Goal: Information Seeking & Learning: Learn about a topic

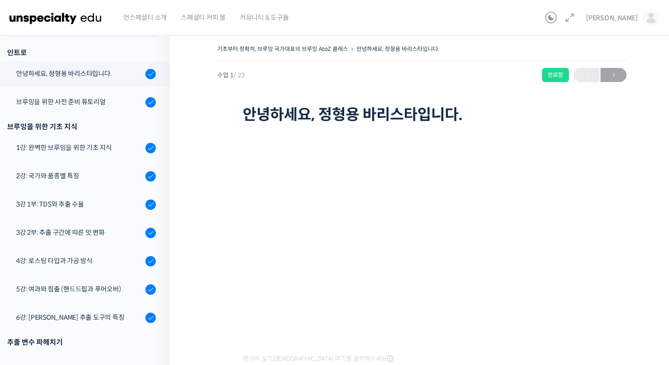
scroll to position [120, 0]
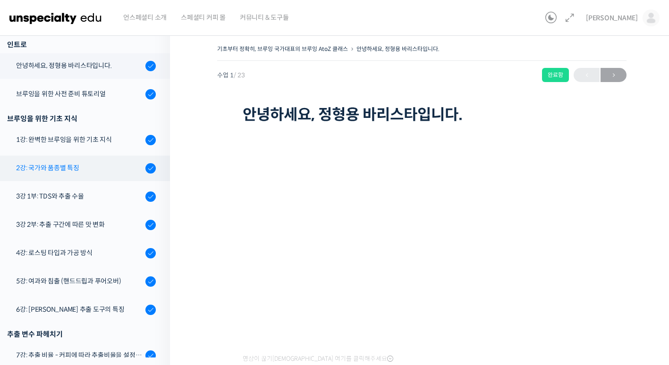
click at [42, 178] on link "2강: 국가와 품종별 특징" at bounding box center [82, 168] width 175 height 25
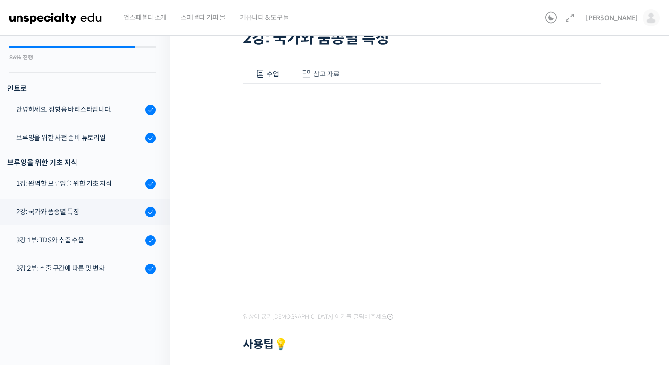
click at [200, 211] on div "기초부터 정확히, 브루잉 국가대표의 브루잉 AtoZ 클래스 2강: 국가와 품종별 특징 완료함 수업 4 / 23 완료함 ← 이전 다음 → 2강:…" at bounding box center [422, 242] width 504 height 580
click at [112, 239] on div "3강 1부: TDS와 추출 수율" at bounding box center [79, 240] width 127 height 10
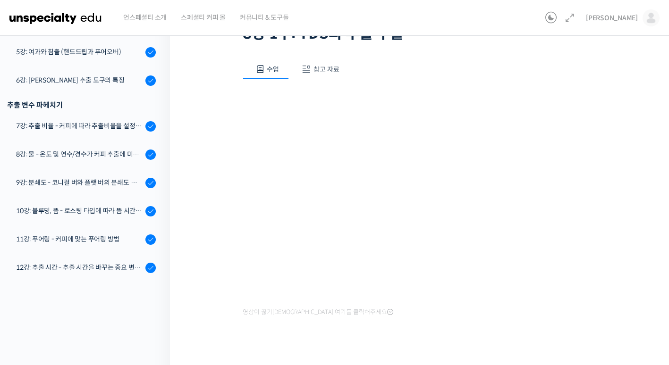
scroll to position [82, 0]
click at [318, 65] on span "참고 자료" at bounding box center [326, 69] width 26 height 8
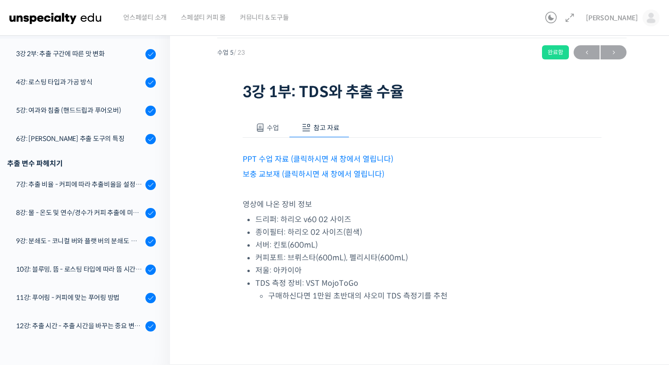
scroll to position [22, 0]
click at [296, 156] on link "PPT 수업 자료 (클릭하시면 새 창에서 열립니다)" at bounding box center [318, 160] width 151 height 10
click at [259, 171] on link "보충 교보재 (클릭하시면 새 창에서 열립니다)" at bounding box center [314, 175] width 142 height 10
click at [273, 129] on span "수업" at bounding box center [273, 128] width 12 height 8
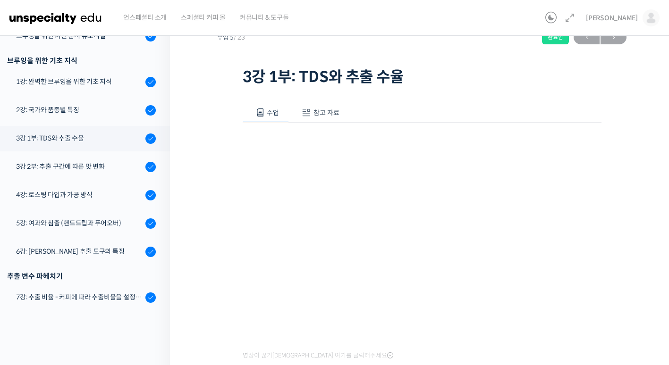
scroll to position [140, 0]
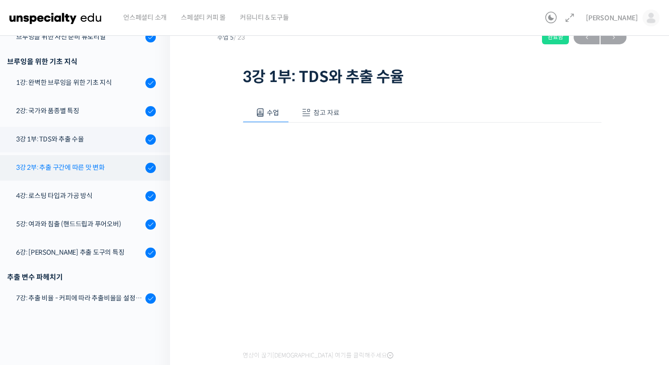
click at [109, 177] on link "3강 2부: 추출 구간에 따른 맛 변화" at bounding box center [82, 167] width 175 height 25
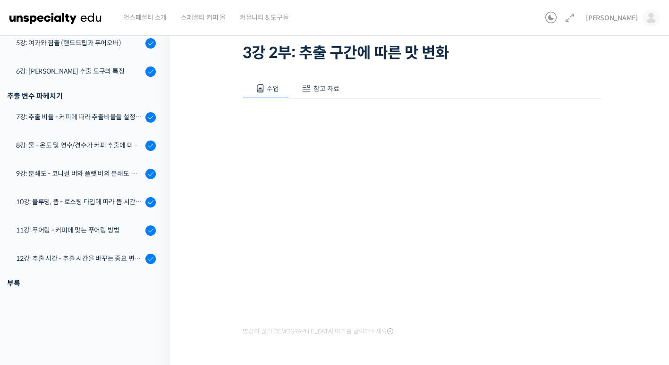
scroll to position [61, 0]
click at [310, 85] on span at bounding box center [306, 89] width 9 height 9
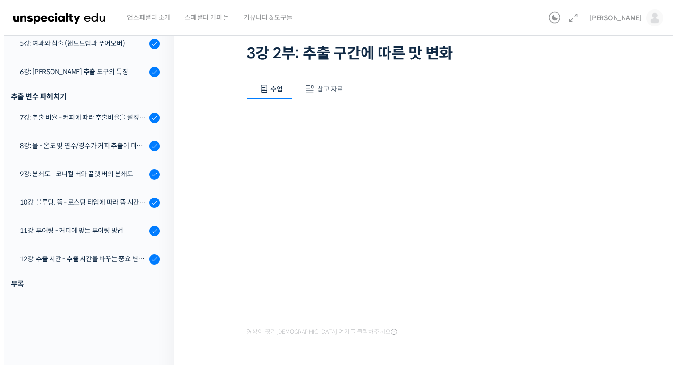
scroll to position [0, 0]
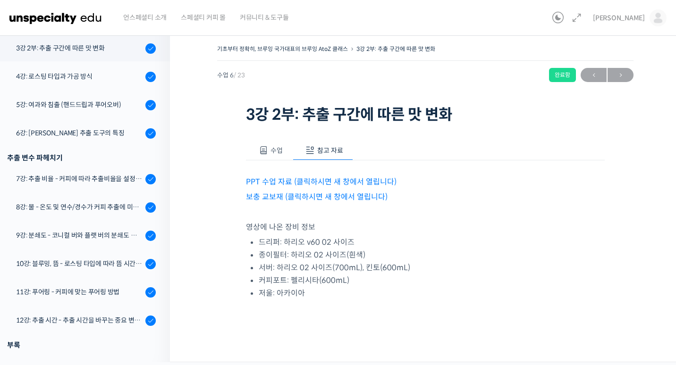
click at [311, 181] on link "PPT 수업 자료 (클릭하시면 새 창에서 열립니다)" at bounding box center [321, 182] width 151 height 10
click at [297, 200] on link "보충 교보재 (클릭하시면 새 창에서 열립니다)" at bounding box center [317, 197] width 142 height 10
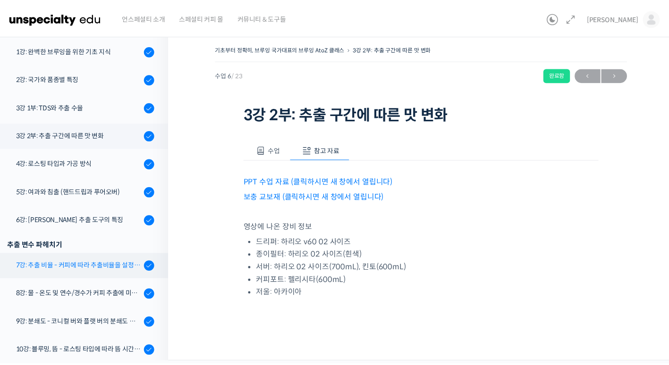
scroll to position [209, 0]
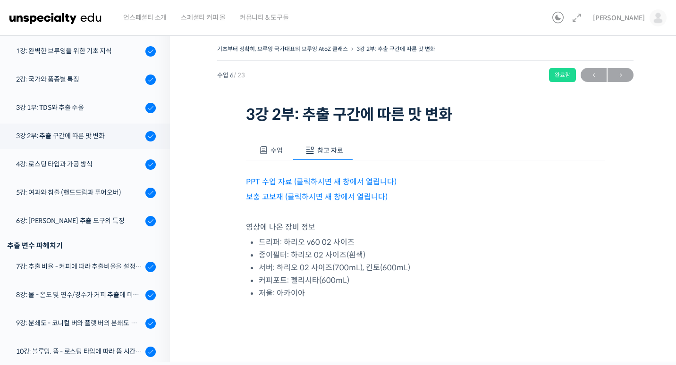
click at [280, 151] on span "수업" at bounding box center [277, 150] width 12 height 8
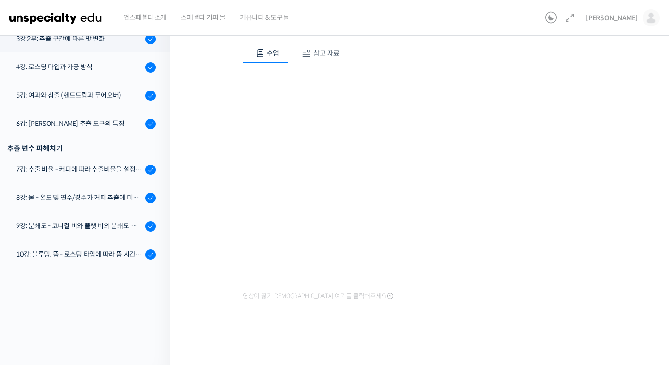
scroll to position [38, 0]
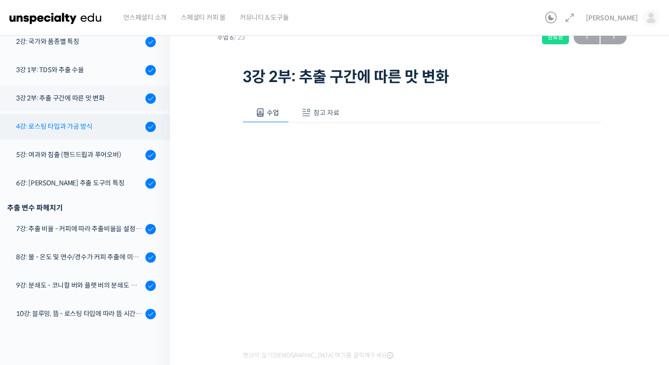
drag, startPoint x: 53, startPoint y: 127, endPoint x: 26, endPoint y: 125, distance: 27.1
click at [26, 125] on div "4강: 로스팅 타입과 가공 방식" at bounding box center [79, 126] width 127 height 10
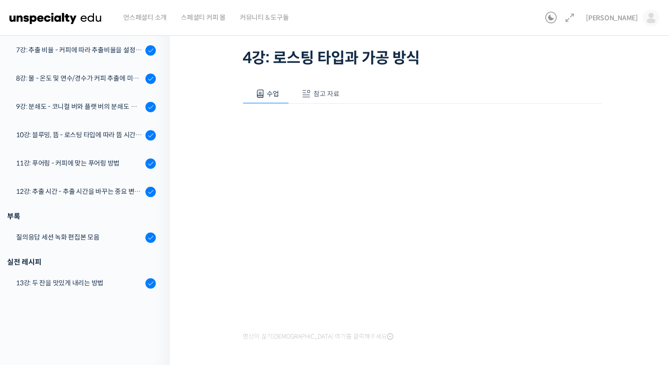
scroll to position [58, 0]
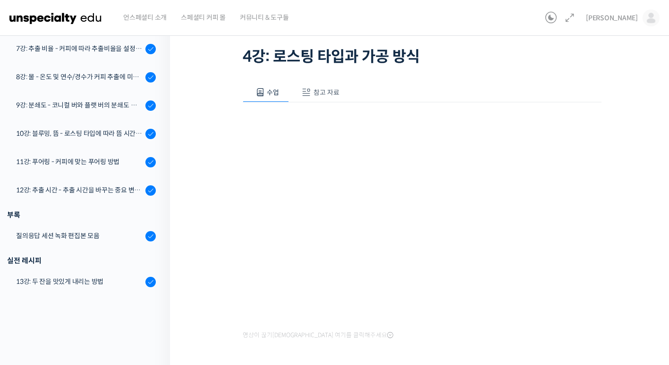
click at [320, 96] on span "참고 자료" at bounding box center [326, 92] width 26 height 8
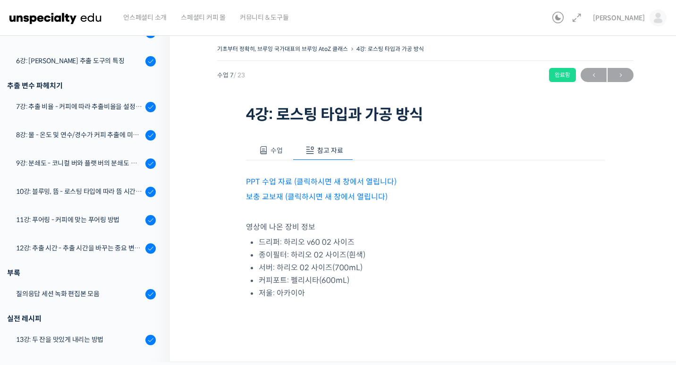
click at [311, 180] on link "PPT 수업 자료 (클릭하시면 새 창에서 열립니다)" at bounding box center [321, 182] width 151 height 10
click at [266, 194] on link "보충 교보재 (클릭하시면 새 창에서 열립니다)" at bounding box center [317, 197] width 142 height 10
click at [283, 158] on button "수업" at bounding box center [269, 151] width 47 height 20
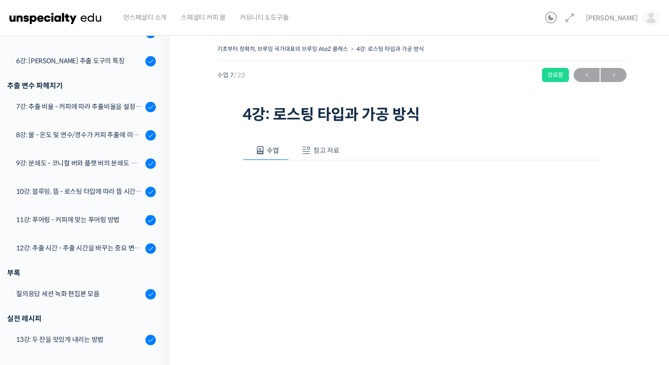
scroll to position [97, 0]
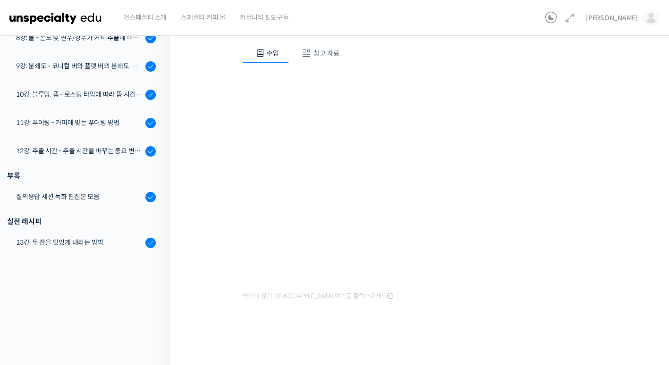
click at [489, 305] on div "수업 참고 자료 영상이 끊기신다면 여기를 클릭해주세요 PPT 수업 자료 (클릭하시면 새 창에서 열립니다) 보충 교보재 (클릭하시면 새 창에서 …" at bounding box center [422, 187] width 359 height 317
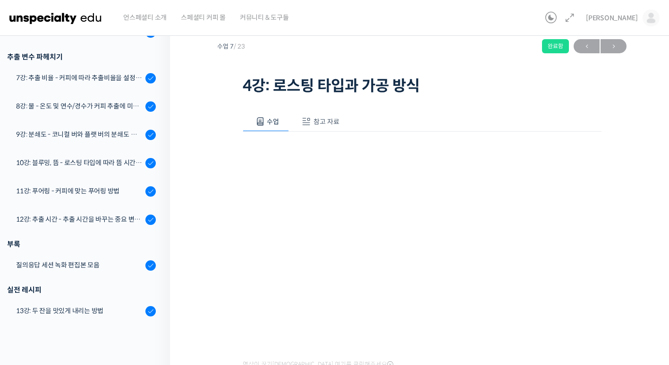
scroll to position [0, 0]
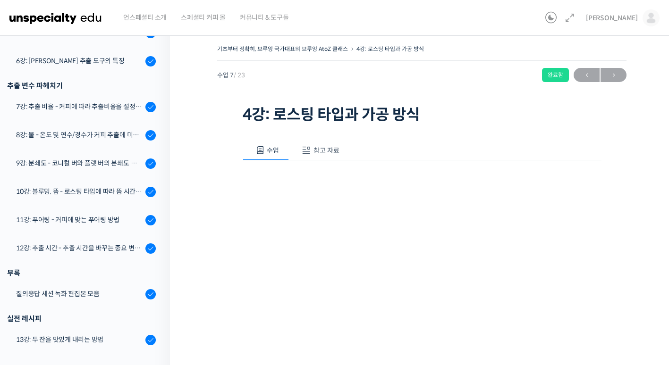
drag, startPoint x: 189, startPoint y: 251, endPoint x: 199, endPoint y: 274, distance: 24.9
click at [199, 274] on div "기초부터 정확히, 브루잉 국가대표의 브루잉 AtoZ 클래스 4강: 로스팅 타입과 가공 방식 완료함 수업 7 / 23 완료함 ← 이전 다음 → …" at bounding box center [422, 245] width 504 height 435
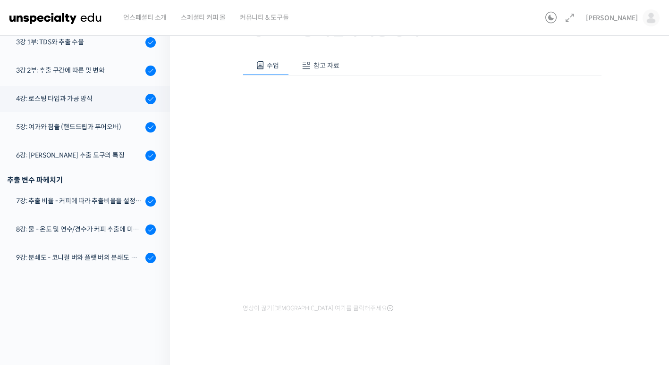
scroll to position [38, 0]
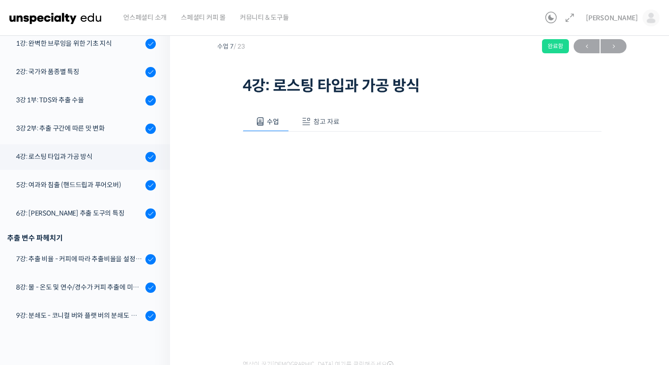
scroll to position [187, 0]
click at [187, 175] on div "기초부터 정확히, 브루잉 국가대표의 브루잉 AtoZ 클래스 4강: 로스팅 타입과 가공 방식 완료함 수업 7 / 23 완료함 ← 이전 다음 → …" at bounding box center [422, 217] width 504 height 435
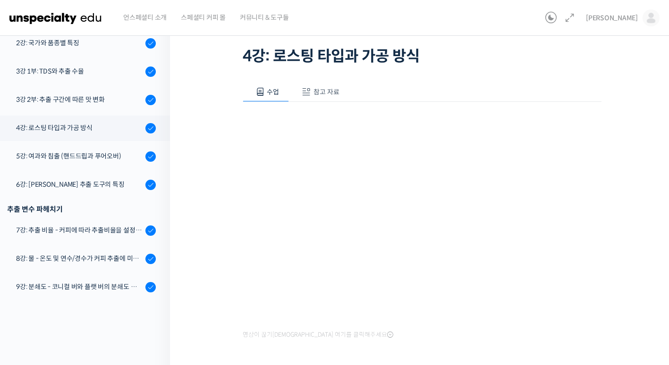
scroll to position [38, 0]
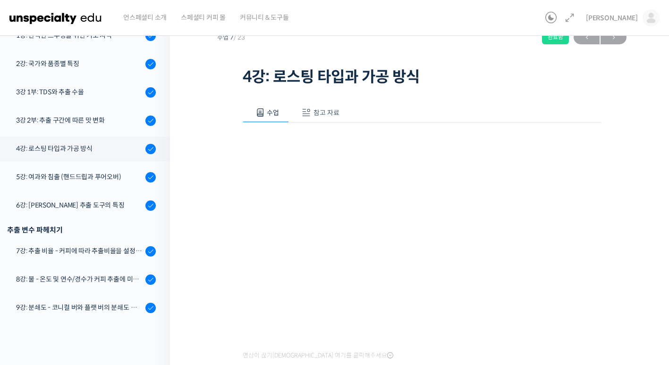
click at [209, 198] on div "기초부터 정확히, 브루잉 국가대표의 브루잉 AtoZ 클래스 4강: 로스팅 타입과 가공 방식 완료함 수업 7 / 23 완료함 ← 이전 다음 → …" at bounding box center [422, 208] width 504 height 435
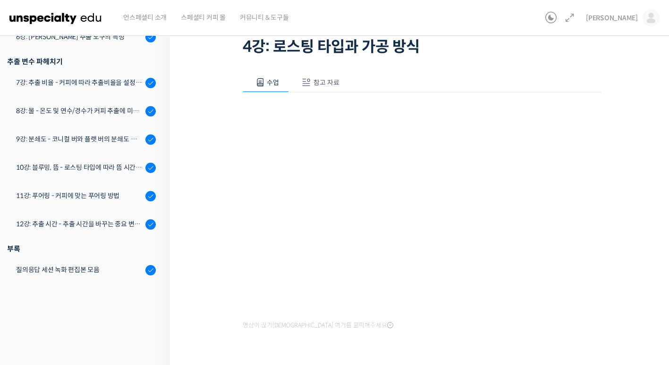
scroll to position [68, 0]
click at [449, 350] on div "수업 참고 자료 영상이 끊기신다면 여기를 클릭해주세요 PPT 수업 자료 (클릭하시면 새 창에서 열립니다) 보충 교보재 (클릭하시면 새 창에서 …" at bounding box center [422, 216] width 359 height 317
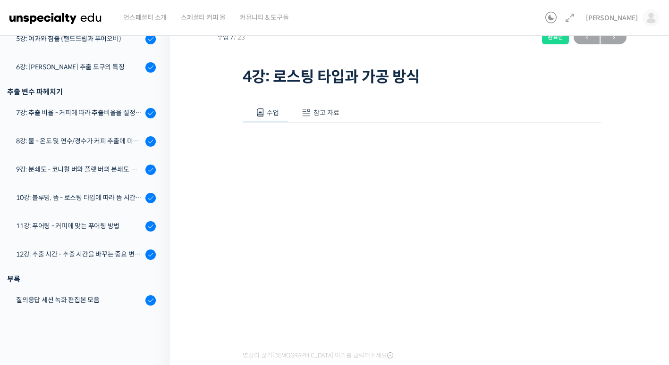
scroll to position [0, 0]
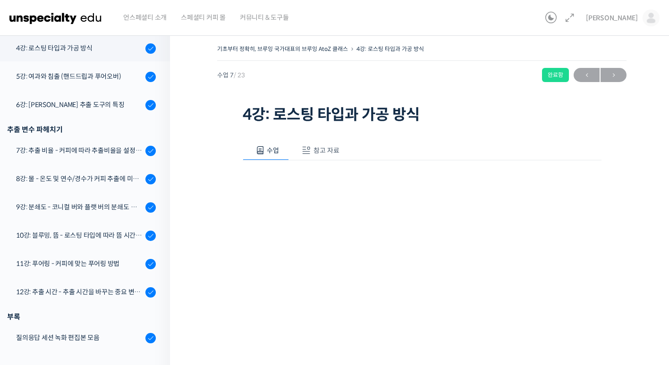
click at [304, 149] on span at bounding box center [306, 150] width 9 height 9
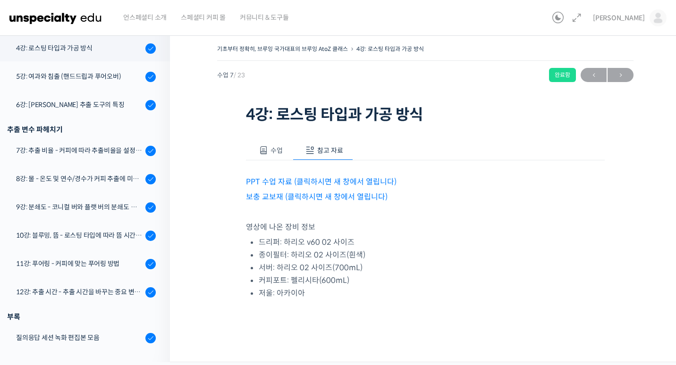
click at [276, 151] on span "수업" at bounding box center [277, 150] width 12 height 8
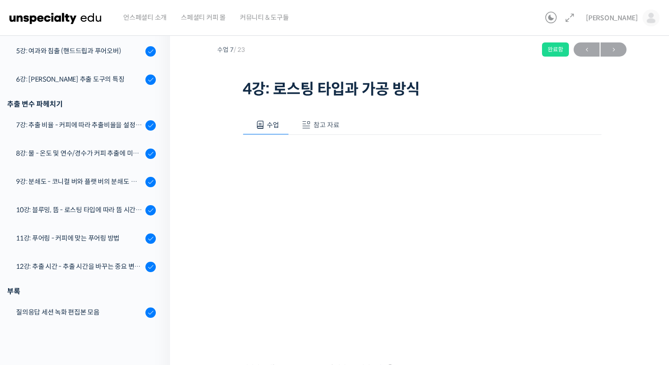
scroll to position [24, 0]
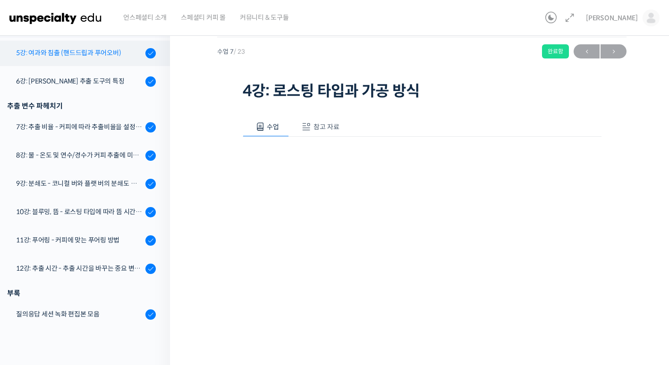
click at [125, 55] on div "5강: 여과와 침출 (핸드드립과 푸어오버)" at bounding box center [79, 53] width 127 height 10
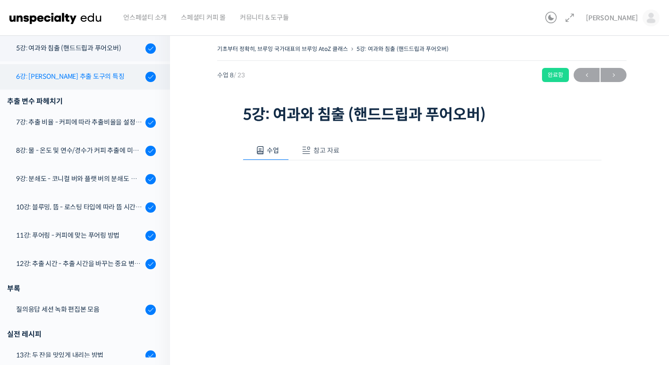
click at [123, 79] on div "6강: [PERSON_NAME] 추출 도구의 특징" at bounding box center [79, 76] width 127 height 10
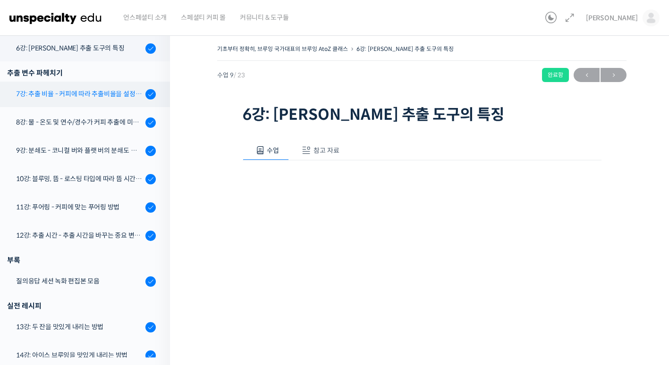
click at [103, 98] on div "7강: 추출 비율 - 커피에 따라 추출비율을 설정하는 방법" at bounding box center [79, 94] width 127 height 10
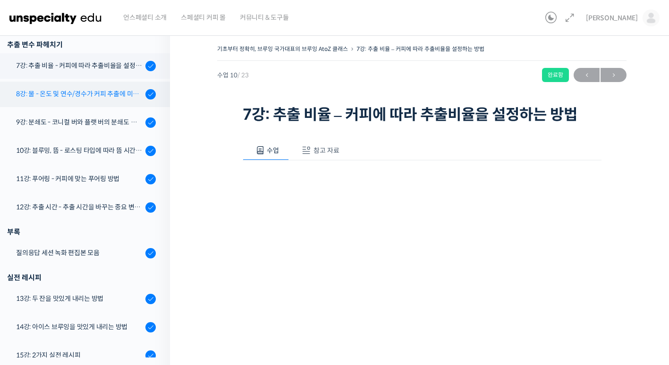
click at [82, 99] on div "8강: 물 - 온도 및 연수/경수가 커피 추출에 미치는 영향" at bounding box center [79, 94] width 127 height 10
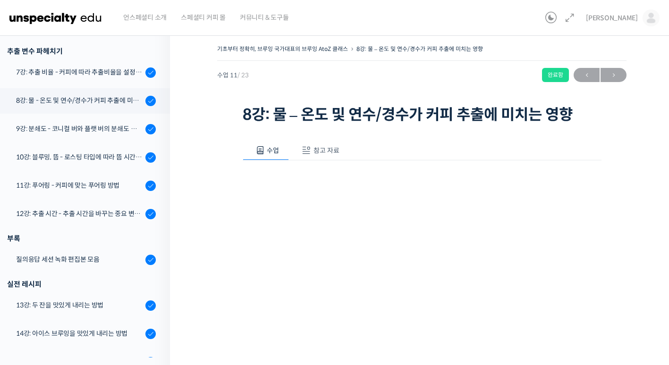
scroll to position [409, 0]
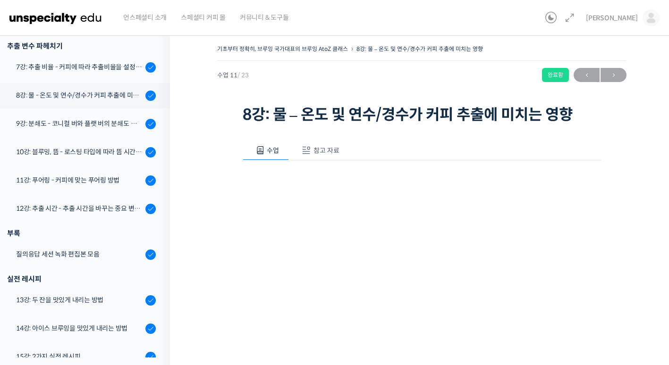
click at [88, 119] on div "9강: 분쇄도 - 코니컬 버와 플랫 버의 분쇄도 차이는 왜 추출 결과물에 영향을 미치는가" at bounding box center [79, 124] width 127 height 10
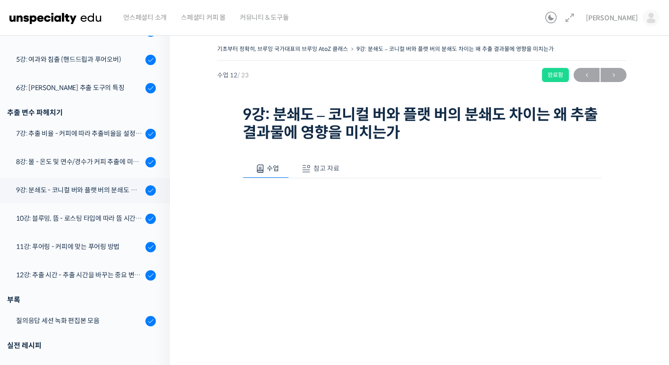
scroll to position [341, 0]
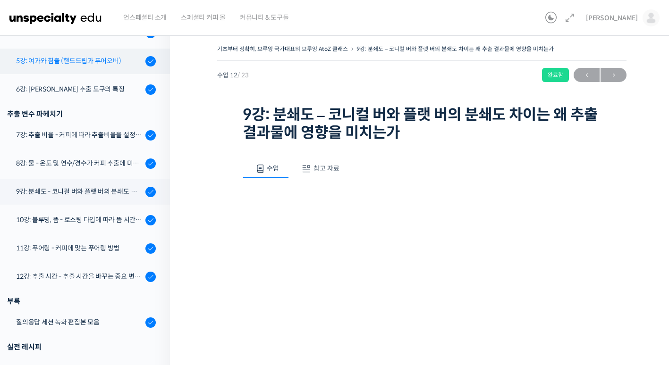
click at [87, 60] on div "5강: 여과와 침출 (핸드드립과 푸어오버)" at bounding box center [79, 61] width 127 height 10
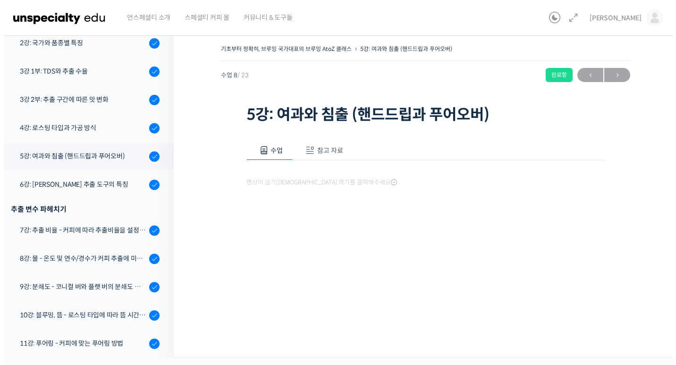
scroll to position [354, 0]
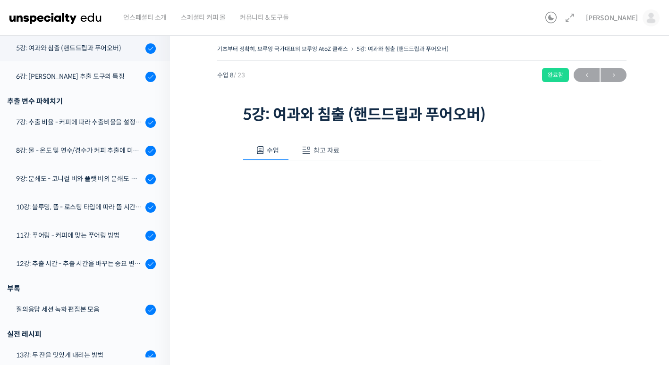
click at [318, 151] on span "참고 자료" at bounding box center [326, 150] width 26 height 8
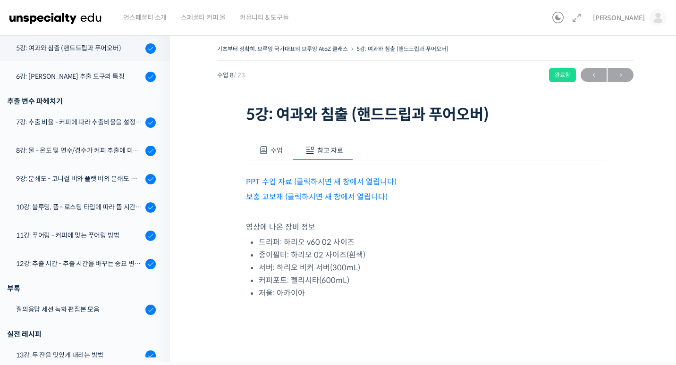
click at [322, 180] on link "PPT 수업 자료 (클릭하시면 새 창에서 열립니다)" at bounding box center [321, 182] width 151 height 10
click at [296, 181] on link "PPT 수업 자료 (클릭하시면 새 창에서 열립니다)" at bounding box center [321, 182] width 151 height 10
click at [261, 192] on link "보충 교보재 (클릭하시면 새 창에서 열립니다)" at bounding box center [317, 197] width 142 height 10
click at [80, 82] on link "6강: [PERSON_NAME] 추출 도구의 특징" at bounding box center [82, 76] width 175 height 25
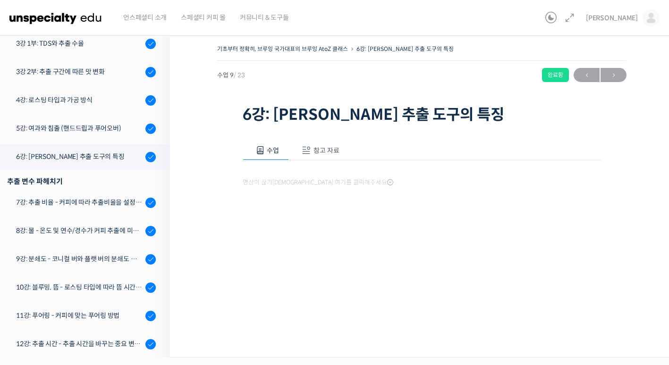
scroll to position [382, 0]
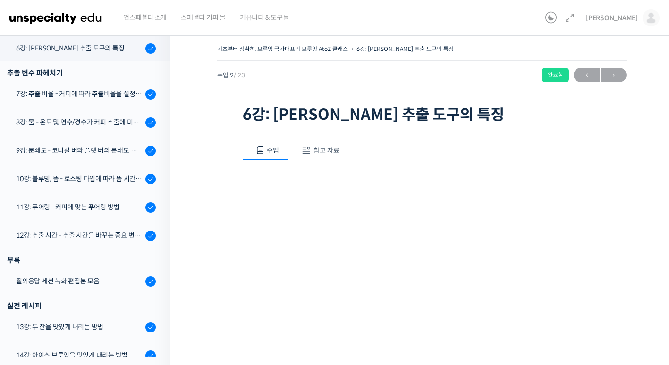
click at [322, 141] on button "참고 자료" at bounding box center [319, 151] width 60 height 20
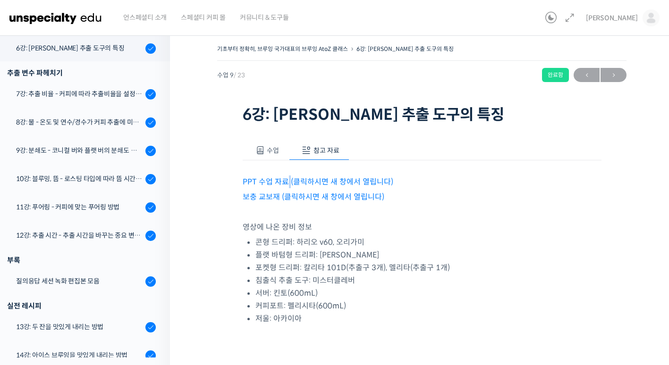
click at [289, 186] on p "PPT 수업 자료 (클릭하시면 새 창에서 열립니다)" at bounding box center [422, 182] width 359 height 13
click at [289, 186] on link "PPT 수업 자료 (클릭하시면 새 창에서 열립니다)" at bounding box center [318, 182] width 151 height 10
click at [264, 199] on link "보충 교보재 (클릭하시면 새 창에서 열립니다)" at bounding box center [314, 197] width 142 height 10
click at [106, 95] on div "7강: 추출 비율 - 커피에 따라 추출비율을 설정하는 방법" at bounding box center [79, 94] width 127 height 10
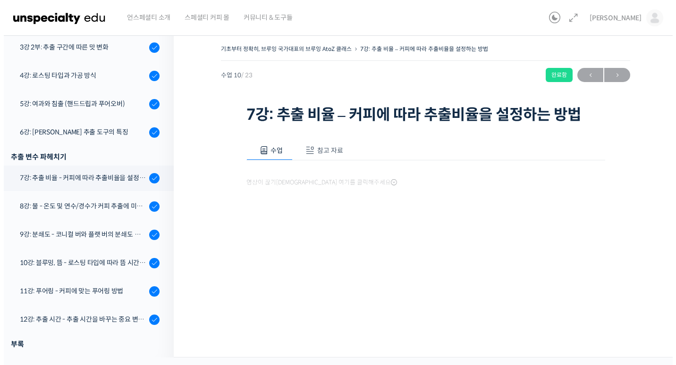
scroll to position [410, 0]
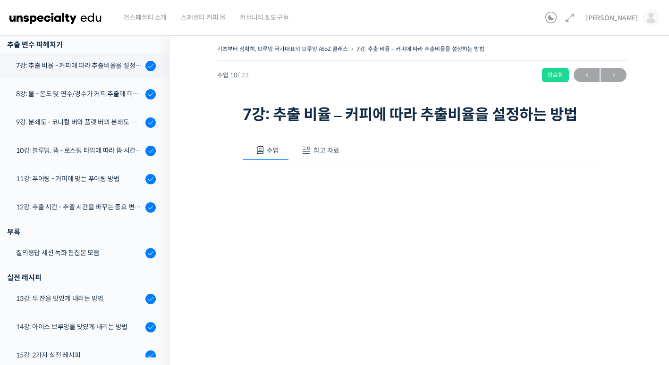
click at [320, 144] on button "참고 자료" at bounding box center [319, 151] width 60 height 20
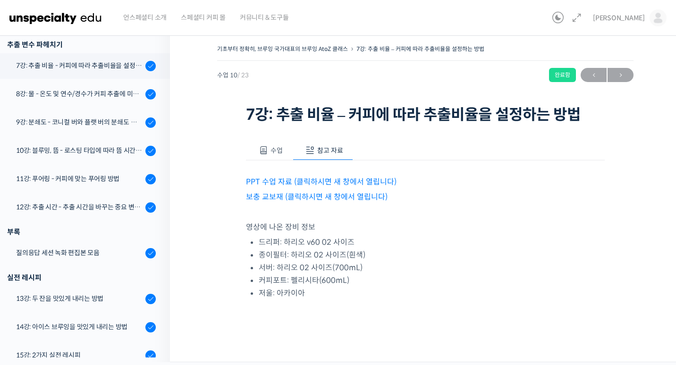
click at [326, 185] on link "PPT 수업 자료 (클릭하시면 새 창에서 열립니다)" at bounding box center [321, 182] width 151 height 10
click at [262, 193] on link "보충 교보재 (클릭하시면 새 창에서 열립니다)" at bounding box center [317, 197] width 142 height 10
click at [95, 103] on link "8강: 물 - 온도 및 연수/경수가 커피 추출에 미치는 영향" at bounding box center [82, 94] width 175 height 25
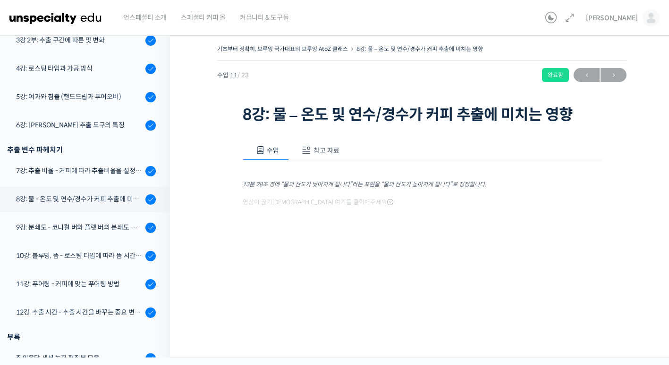
scroll to position [456, 0]
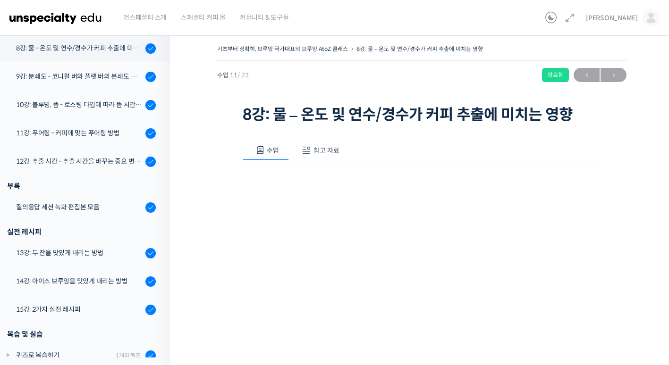
click at [312, 161] on div "13분 28초 경에 “물의 산도가 낮아지게 됩니다”라는 표현을 “물의 산도가 높아지게 됩니다”로 정정합니다. 영상이 끊기[DEMOGRAPHIC…" at bounding box center [422, 291] width 359 height 260
click at [316, 158] on button "참고 자료" at bounding box center [319, 151] width 60 height 20
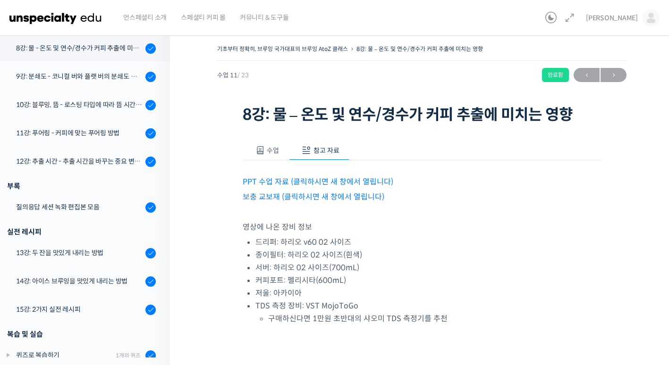
click at [297, 178] on link "PPT 수업 자료 (클릭하시면 새 창에서 열립니다)" at bounding box center [318, 182] width 151 height 10
click at [256, 199] on link "보충 교보재 (클릭하시면 새 창에서 열립니다)" at bounding box center [314, 197] width 142 height 10
click at [94, 73] on div "9강: 분쇄도 - 코니컬 버와 플랫 버의 분쇄도 차이는 왜 추출 결과물에 영향을 미치는가" at bounding box center [79, 76] width 127 height 10
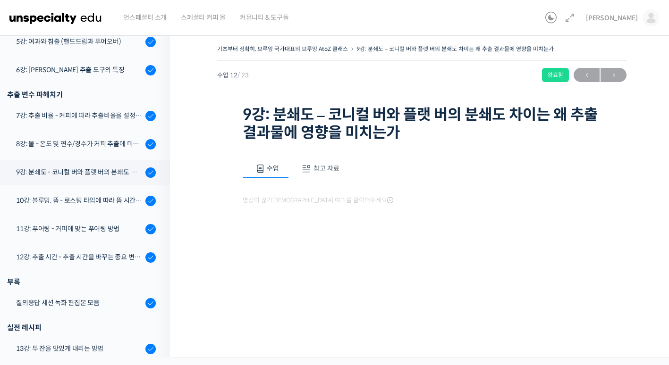
scroll to position [484, 0]
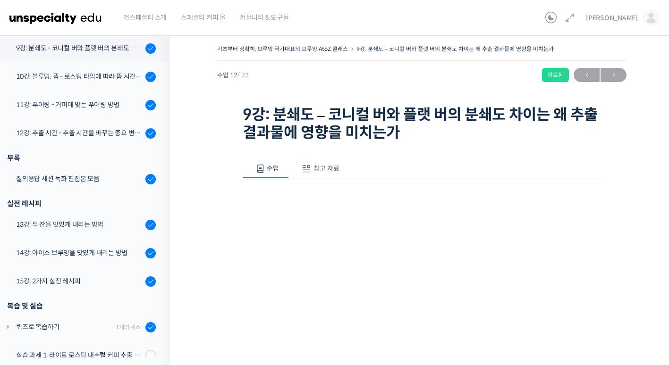
click at [317, 164] on span "참고 자료" at bounding box center [326, 168] width 26 height 8
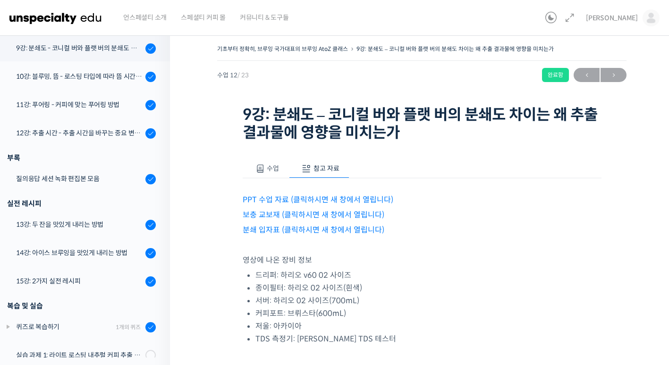
click at [293, 197] on link "PPT 수업 자료 (클릭하시면 새 창에서 열립니다)" at bounding box center [318, 200] width 151 height 10
click at [280, 212] on link "보충 교보재 (클릭하시면 새 창에서 열립니다)" at bounding box center [314, 215] width 142 height 10
click at [266, 240] on p at bounding box center [422, 245] width 359 height 13
click at [271, 235] on p "분쇄 입자표 (클릭하시면 새 창에서 열립니다)" at bounding box center [422, 230] width 359 height 13
click at [276, 235] on link "분쇄 입자표 (클릭하시면 새 창에서 열립니다)" at bounding box center [314, 230] width 142 height 10
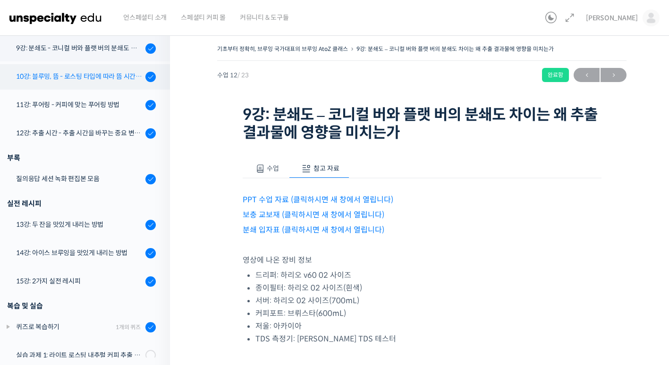
click at [87, 81] on div "10강: 블루밍, 뜸 - 로스팅 타입에 따라 뜸 시간을 다르게 해야 하는 이유" at bounding box center [79, 76] width 127 height 10
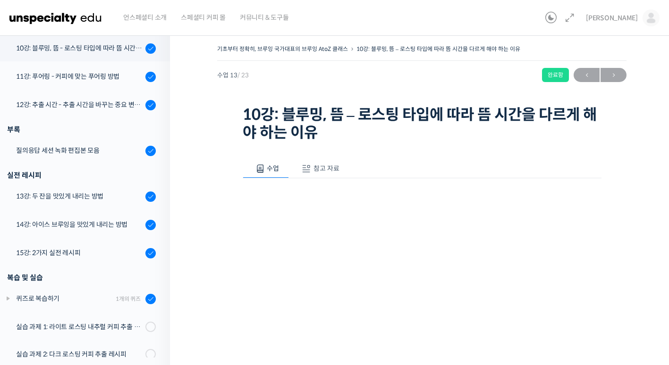
scroll to position [513, 0]
click at [313, 165] on span "참고 자료" at bounding box center [326, 168] width 26 height 8
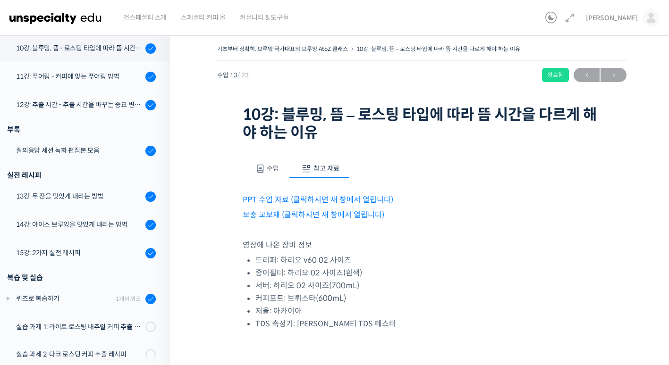
click at [299, 196] on link "PPT 수업 자료 (클릭하시면 새 창에서 열립니다)" at bounding box center [318, 200] width 151 height 10
click at [270, 214] on link "보충 교보재 (클릭하시면 새 창에서 열립니다)" at bounding box center [314, 215] width 142 height 10
click at [266, 165] on button "수업" at bounding box center [266, 169] width 47 height 20
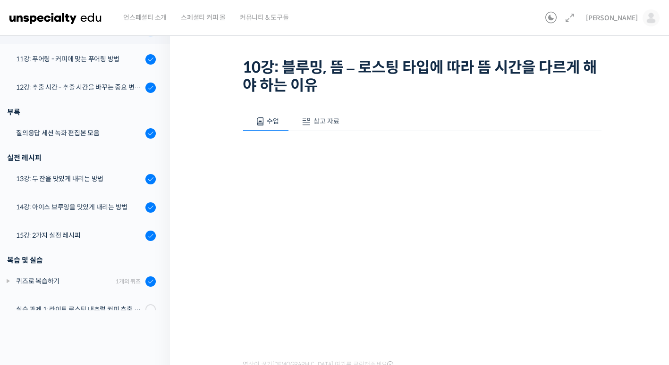
scroll to position [481, 0]
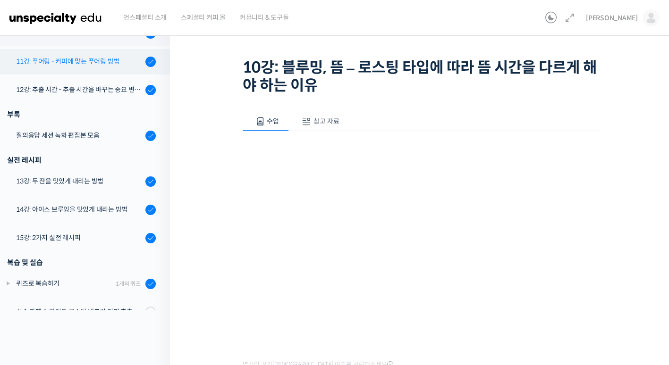
click at [79, 66] on div "11강: 푸어링 - 커피에 맞는 푸어링 방법" at bounding box center [79, 61] width 127 height 10
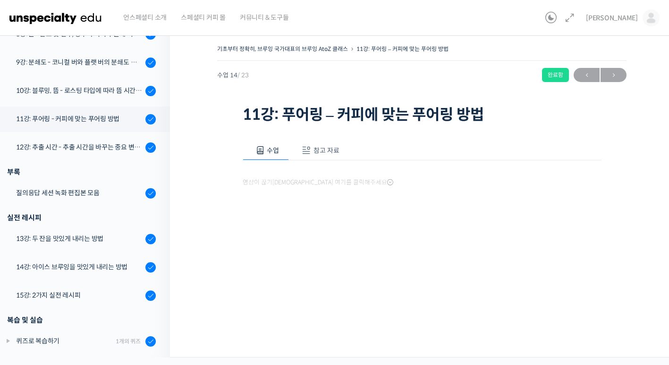
scroll to position [541, 0]
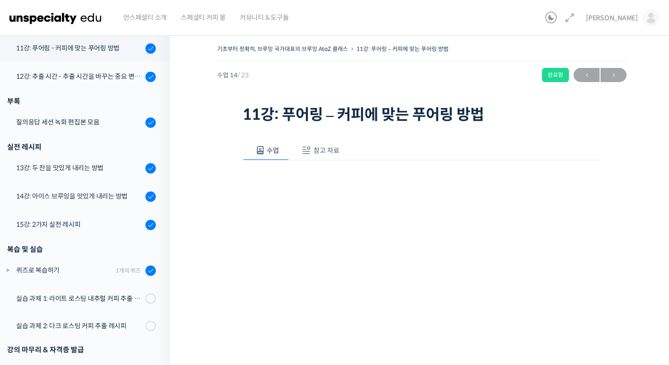
click at [307, 154] on span at bounding box center [306, 150] width 9 height 9
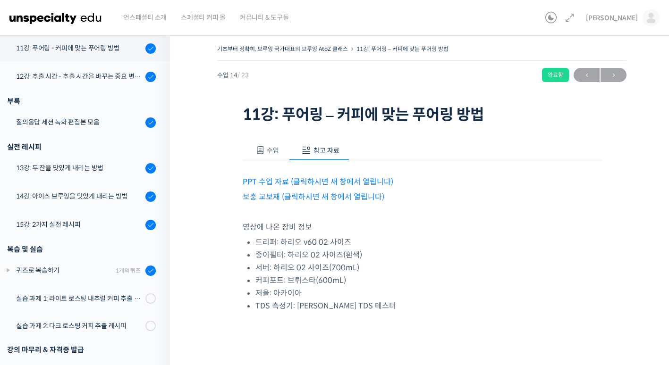
click at [272, 150] on span "수업" at bounding box center [273, 150] width 12 height 8
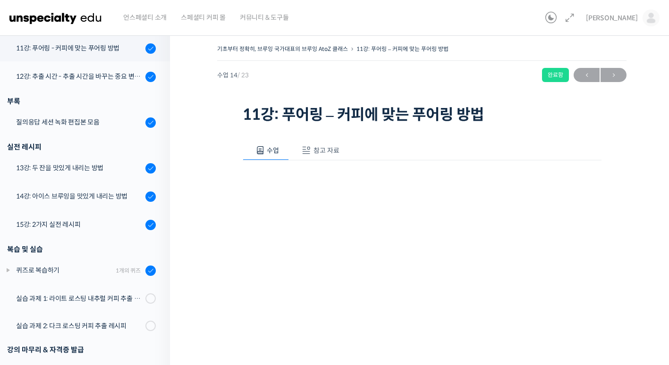
click at [337, 151] on span "참고 자료" at bounding box center [326, 150] width 26 height 8
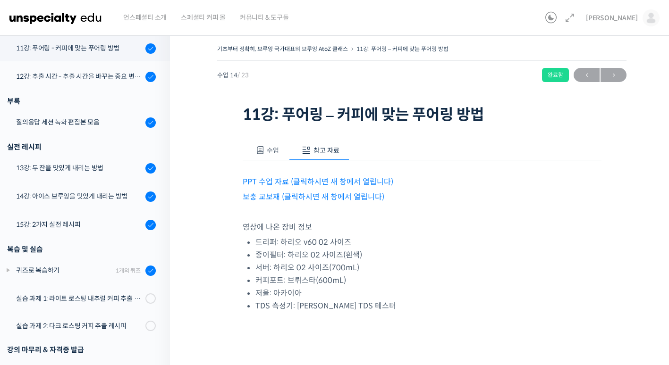
click at [271, 202] on link "보충 교보재 (클릭하시면 새 창에서 열립니다)" at bounding box center [314, 197] width 142 height 10
click at [250, 186] on link "PPT 수업 자료 (클릭하시면 새 창에서 열립니다)" at bounding box center [318, 182] width 151 height 10
click at [108, 78] on div "12강: 추출 시간 - 추출 시간을 바꾸는 중요 변수 파헤치기" at bounding box center [79, 76] width 127 height 10
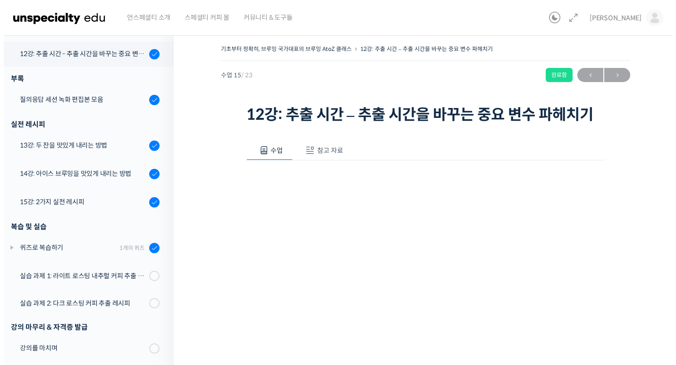
scroll to position [569, 0]
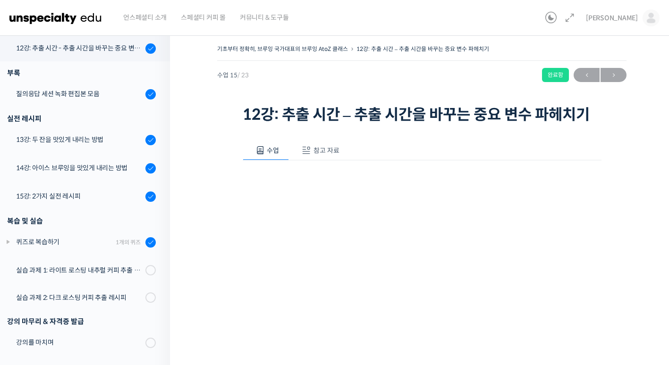
click at [320, 152] on span "참고 자료" at bounding box center [326, 150] width 26 height 8
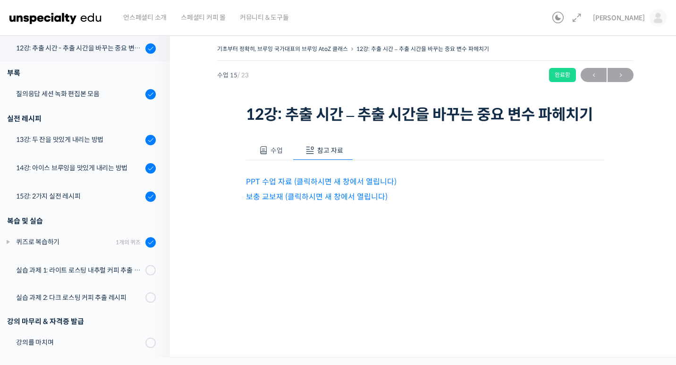
click at [310, 182] on link "PPT 수업 자료 (클릭하시면 새 창에서 열립니다)" at bounding box center [321, 182] width 151 height 10
click at [302, 197] on link "보충 교보재 (클릭하시면 새 창에서 열립니다)" at bounding box center [317, 197] width 142 height 10
click at [114, 129] on link "13강: 두 잔을 맛있게 내리는 방법" at bounding box center [82, 139] width 175 height 25
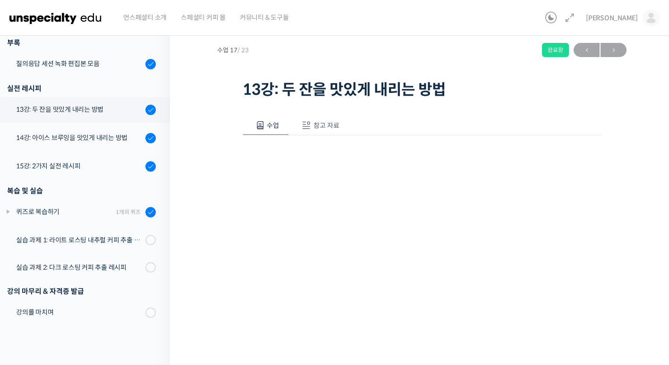
scroll to position [26, 0]
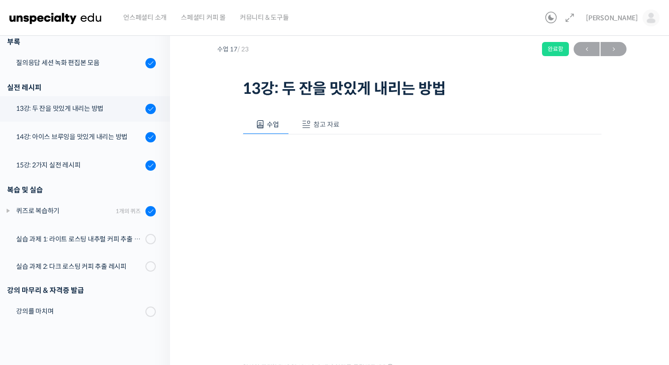
click at [311, 122] on button "참고 자료" at bounding box center [319, 125] width 60 height 20
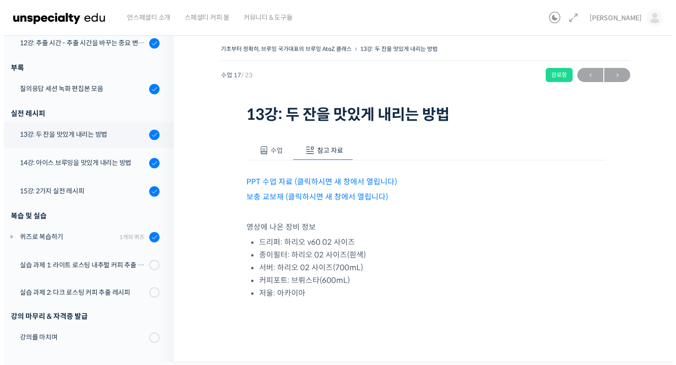
scroll to position [0, 0]
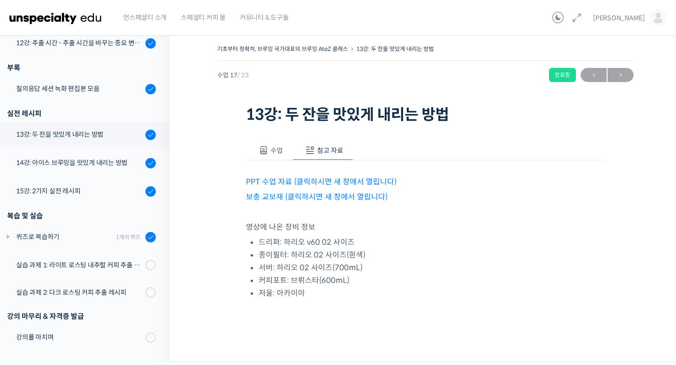
click at [277, 186] on link "PPT 수업 자료 (클릭하시면 새 창에서 열립니다)" at bounding box center [321, 182] width 151 height 10
click at [268, 193] on link "보충 교보재 (클릭하시면 새 창에서 열립니다)" at bounding box center [317, 197] width 142 height 10
click at [79, 162] on div "14강: 아이스 브루잉을 맛있게 내리는 방법" at bounding box center [79, 163] width 127 height 10
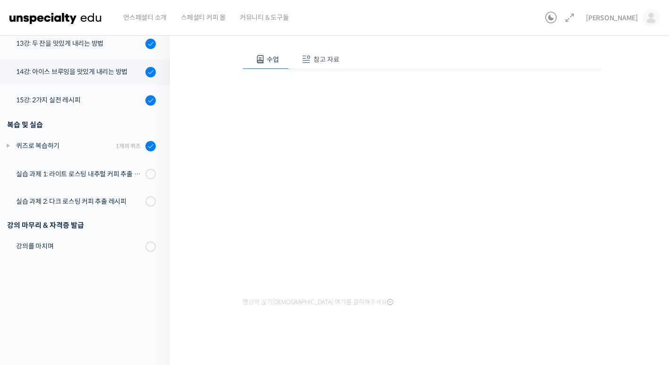
scroll to position [97, 0]
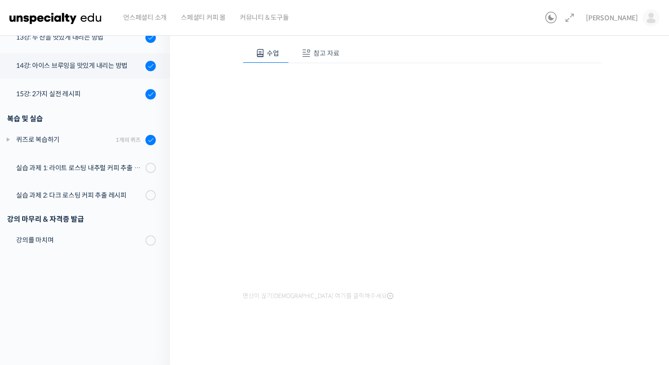
click at [316, 48] on button "참고 자료" at bounding box center [319, 53] width 60 height 20
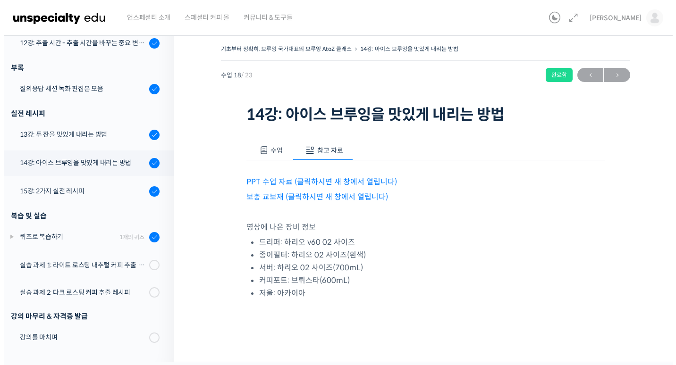
scroll to position [0, 0]
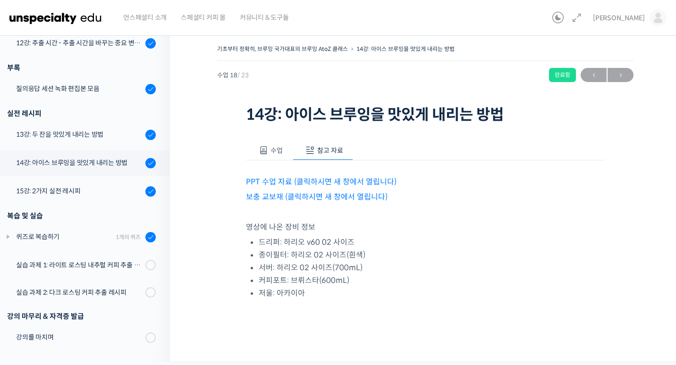
click at [287, 177] on link "PPT 수업 자료 (클릭하시면 새 창에서 열립니다)" at bounding box center [321, 182] width 151 height 10
click at [285, 192] on link "보충 교보재 (클릭하시면 새 창에서 열립니다)" at bounding box center [317, 197] width 142 height 10
click at [66, 181] on link "15강: 2가지 실전 레시피" at bounding box center [82, 191] width 175 height 25
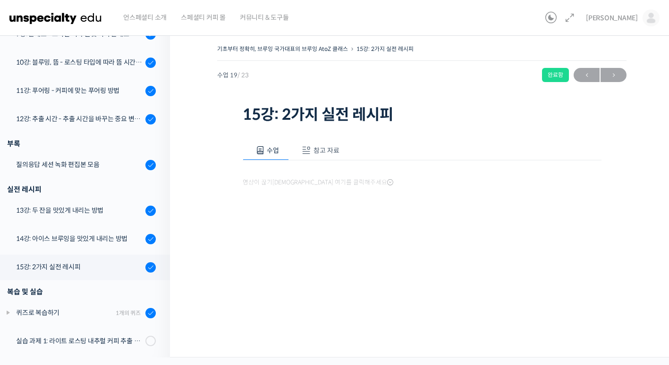
scroll to position [575, 0]
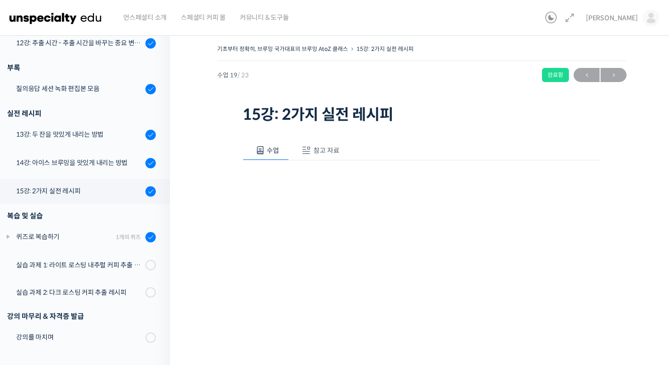
click at [320, 151] on span "참고 자료" at bounding box center [326, 150] width 26 height 8
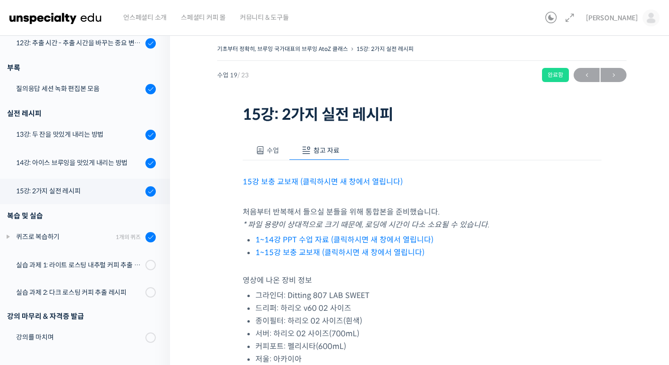
click at [296, 183] on link "15강 보충 교보재 (클릭하시면 새 창에서 열립니다)" at bounding box center [323, 182] width 160 height 10
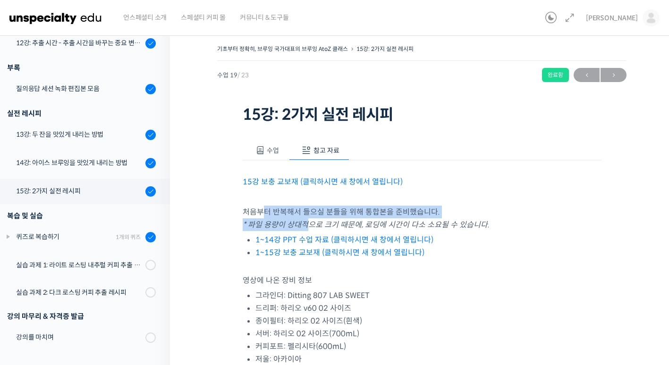
drag, startPoint x: 264, startPoint y: 209, endPoint x: 305, endPoint y: 229, distance: 45.8
click at [305, 229] on p "처음부터 반복해서 들으실 분들을 위해 통합본을 준비했습니다. * 파일 용량이 상대적으로 크기 때문에, 로딩에 시간이 다소 소요될 수 있습니다." at bounding box center [422, 218] width 359 height 25
click at [305, 229] on em "* 파일 용량이 상대적으로 크기 때문에, 로딩에 시간이 다소 소요될 수 있습니다." at bounding box center [366, 225] width 247 height 10
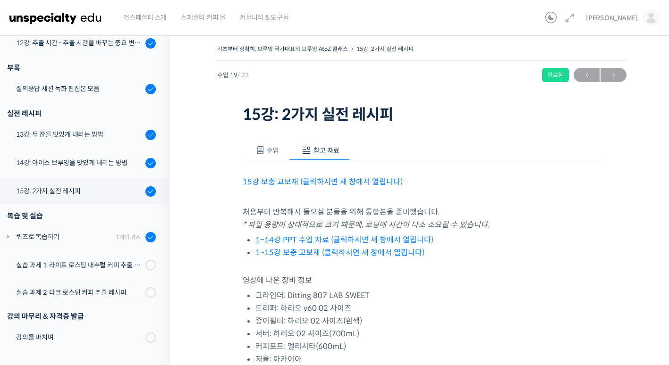
click at [302, 239] on link "1~14강 PPT 수업 자료 (클릭하시면 새 창에서 열립니다)" at bounding box center [344, 240] width 178 height 10
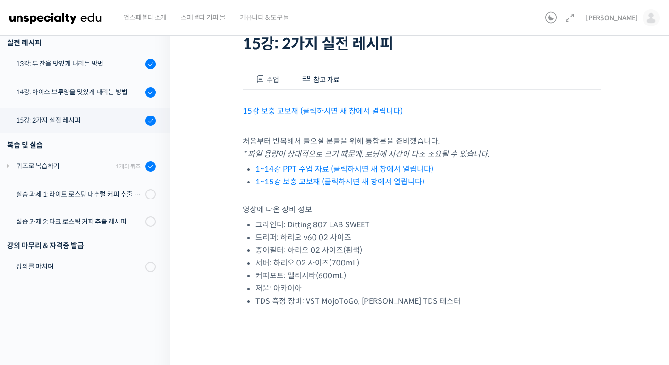
scroll to position [0, 0]
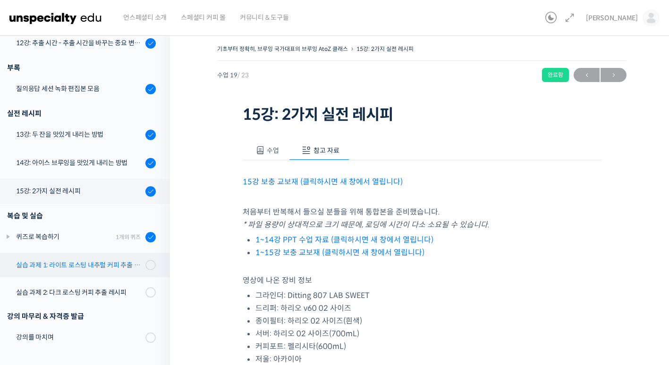
click at [94, 271] on link "실습 과제 1: 라이트 로스팅 내추럴 커피 추출 레시피" at bounding box center [82, 265] width 175 height 25
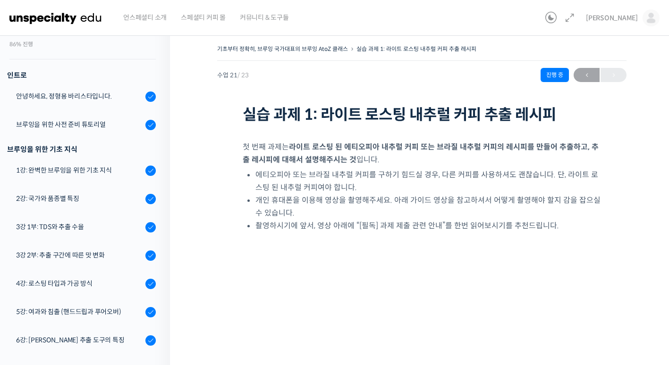
scroll to position [81, 0]
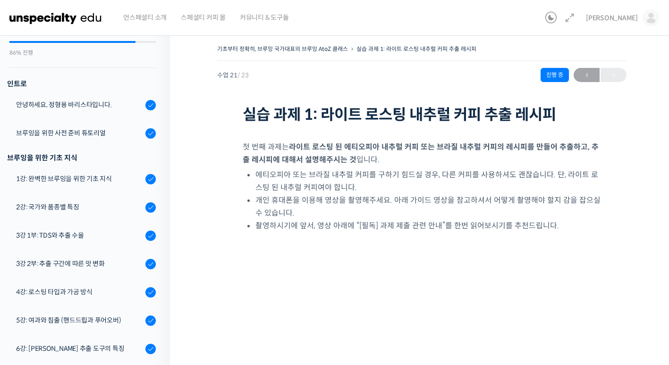
click at [84, 140] on link "브루잉을 위한 사전 준비 튜토리얼" at bounding box center [82, 133] width 175 height 25
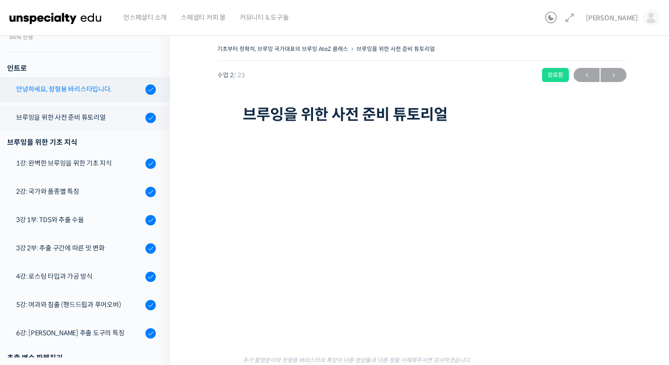
scroll to position [96, 0]
click at [82, 84] on link "안녕하세요, 정형용 바리스타입니다." at bounding box center [82, 89] width 175 height 25
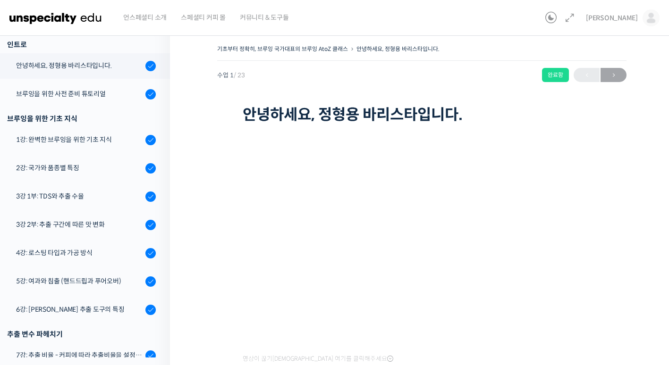
scroll to position [120, 0]
drag, startPoint x: 0, startPoint y: 0, endPoint x: 283, endPoint y: 85, distance: 295.4
click at [283, 85] on div "기초부터 정확히, 브루잉 국가대표의 브루잉 AtoZ 클래스 안녕하세요, 정형용 바리스타입니다. 완료함 수업 1 / 23 완료함 다음 → 안녕하…" at bounding box center [421, 84] width 409 height 84
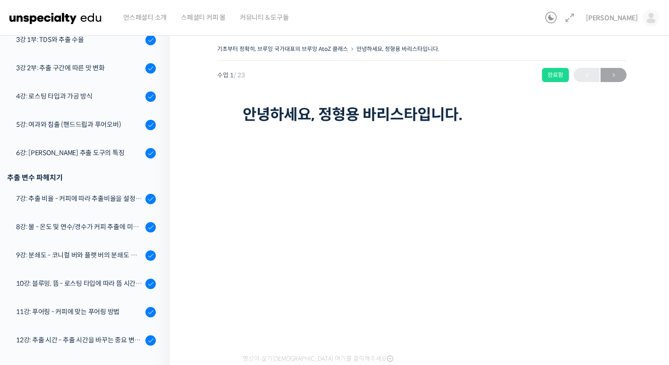
scroll to position [278, 0]
